Goal: Information Seeking & Learning: Learn about a topic

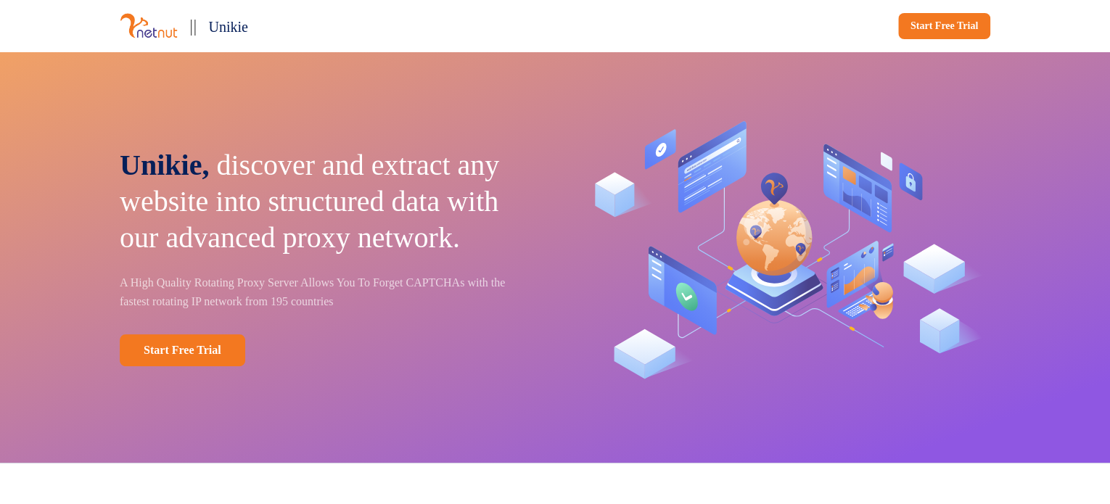
drag, startPoint x: 97, startPoint y: 83, endPoint x: 115, endPoint y: 80, distance: 18.5
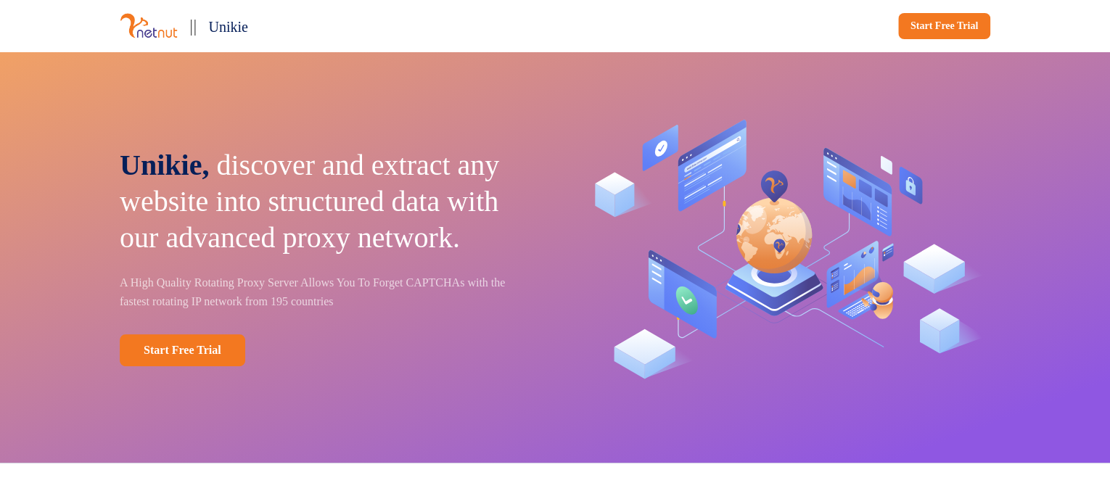
click at [115, 80] on div "Unikie, discover and extract any website into structured data with our advanced…" at bounding box center [555, 258] width 958 height 412
